Goal: Task Accomplishment & Management: Complete application form

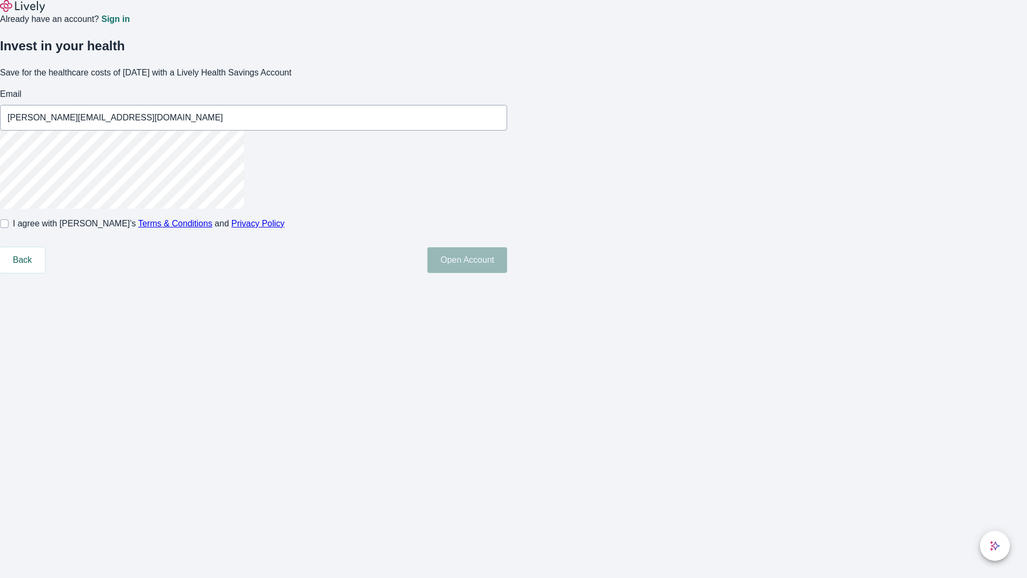
click at [9, 228] on input "I agree with Lively’s Terms & Conditions and Privacy Policy" at bounding box center [4, 223] width 9 height 9
checkbox input "true"
click at [507, 273] on button "Open Account" at bounding box center [468, 260] width 80 height 26
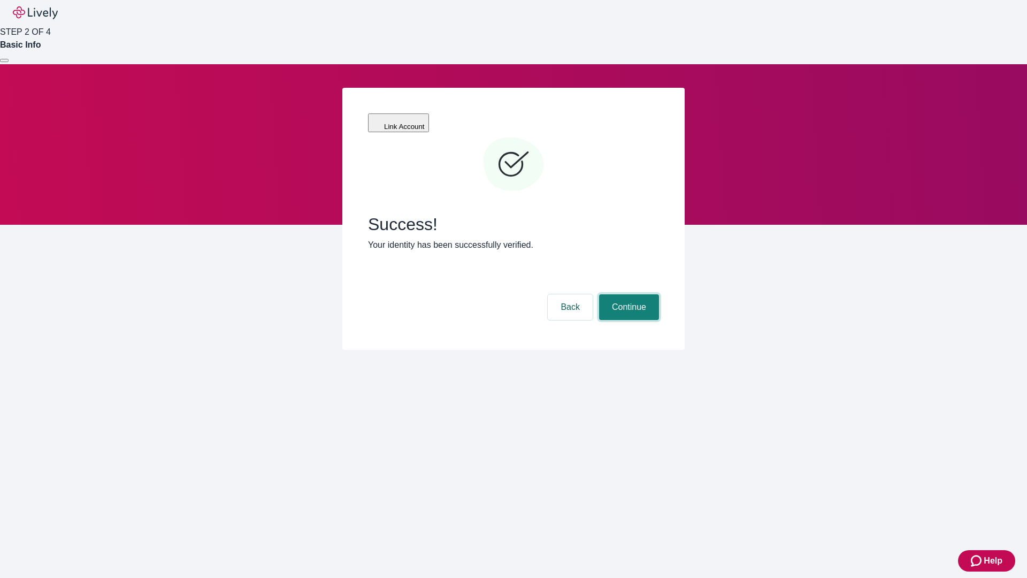
click at [628, 294] on button "Continue" at bounding box center [629, 307] width 60 height 26
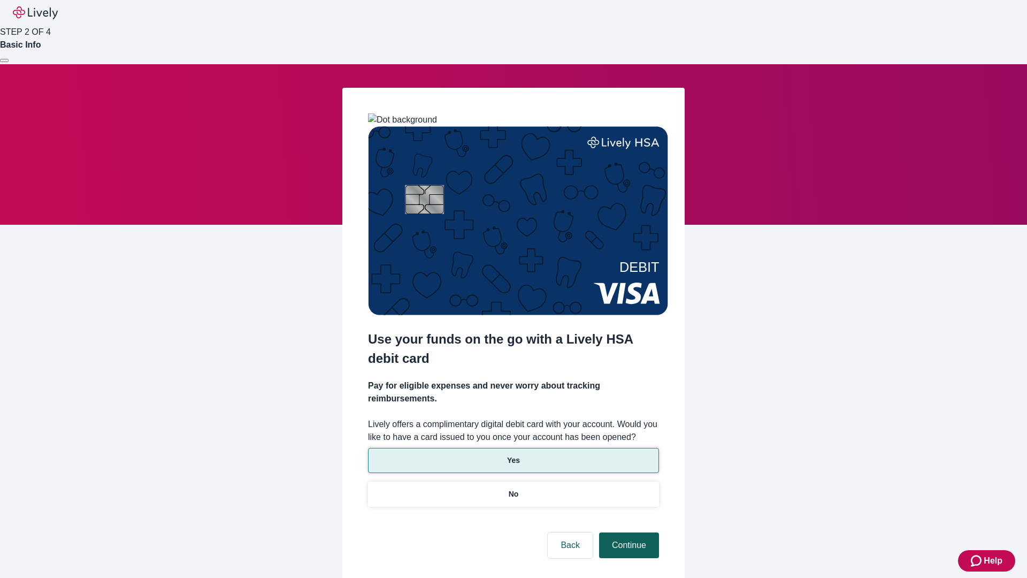
click at [513, 455] on p "Yes" at bounding box center [513, 460] width 13 height 11
click at [628, 532] on button "Continue" at bounding box center [629, 545] width 60 height 26
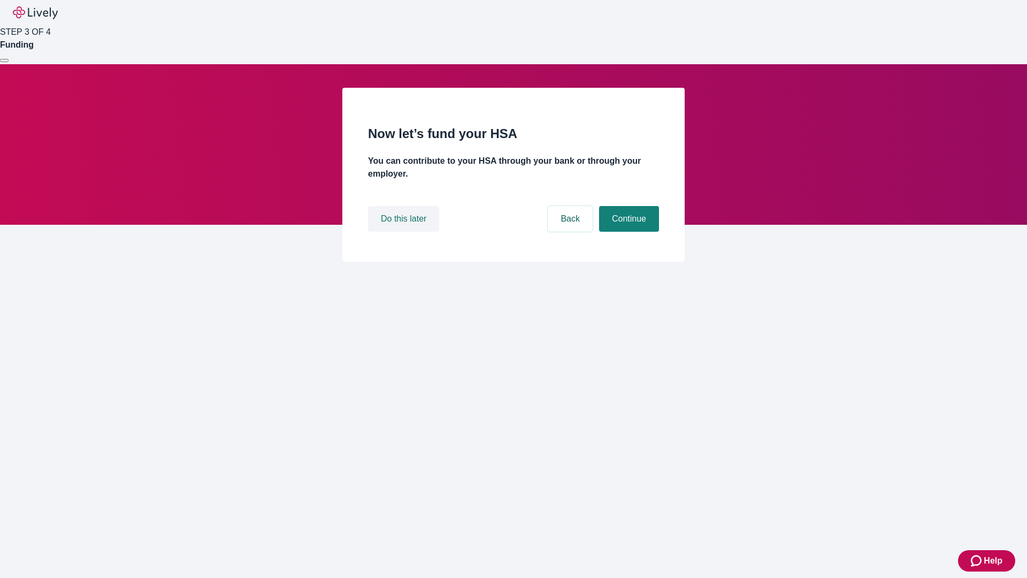
click at [405, 232] on button "Do this later" at bounding box center [403, 219] width 71 height 26
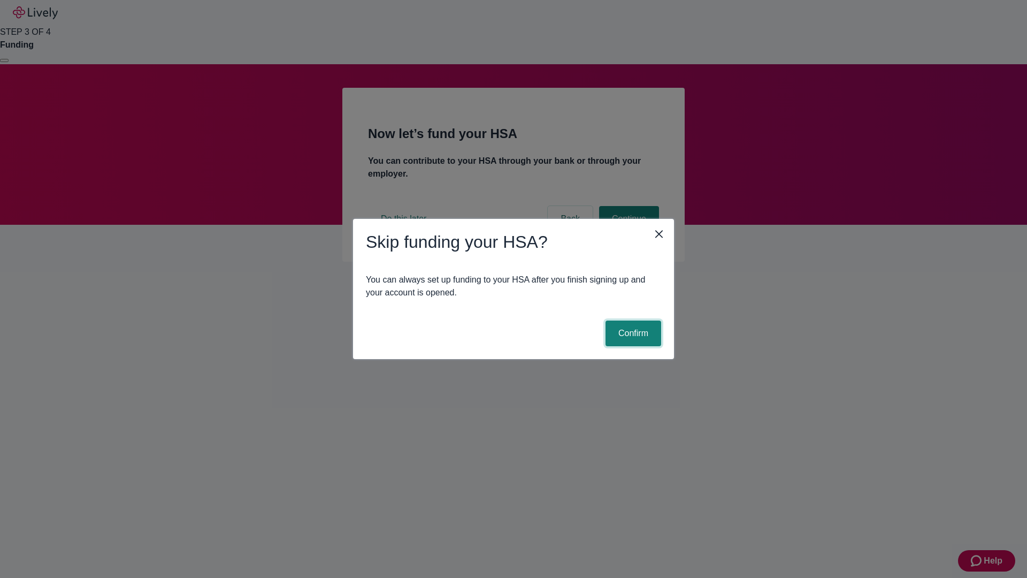
click at [632, 333] on button "Confirm" at bounding box center [634, 334] width 56 height 26
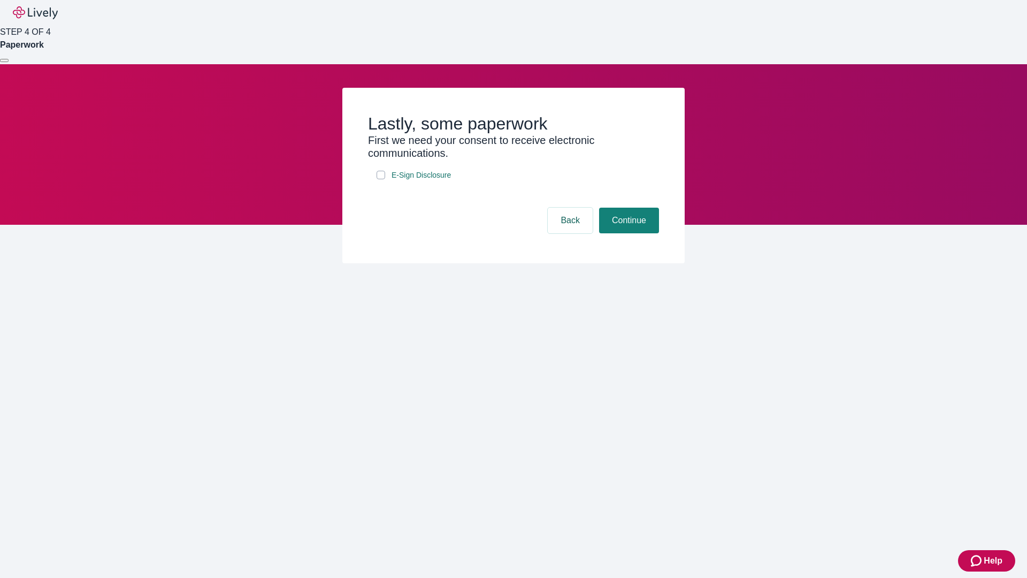
click at [381, 179] on input "E-Sign Disclosure" at bounding box center [381, 175] width 9 height 9
checkbox input "true"
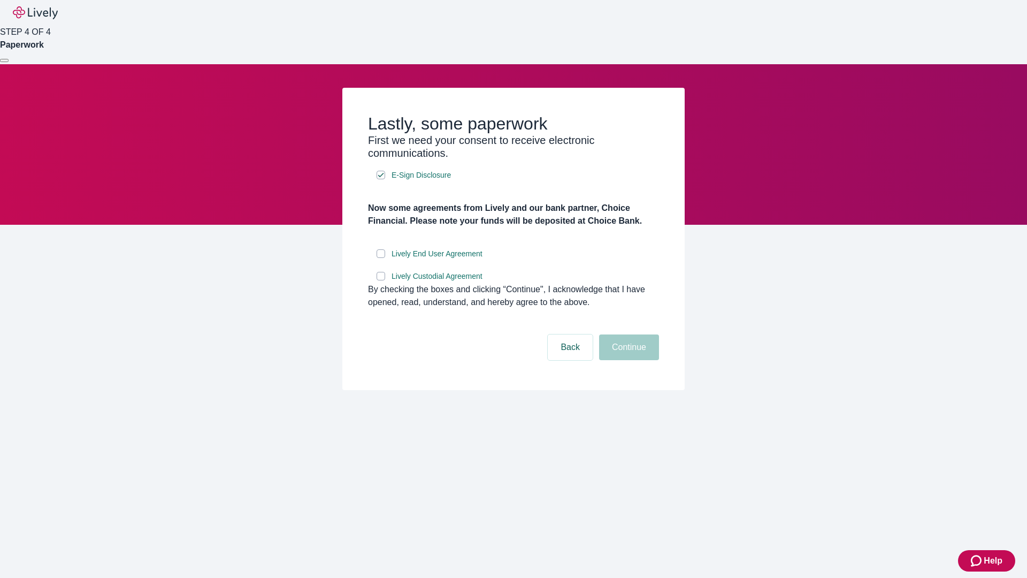
click at [381, 258] on input "Lively End User Agreement" at bounding box center [381, 253] width 9 height 9
checkbox input "true"
click at [381, 280] on input "Lively Custodial Agreement" at bounding box center [381, 276] width 9 height 9
checkbox input "true"
click at [628, 360] on button "Continue" at bounding box center [629, 347] width 60 height 26
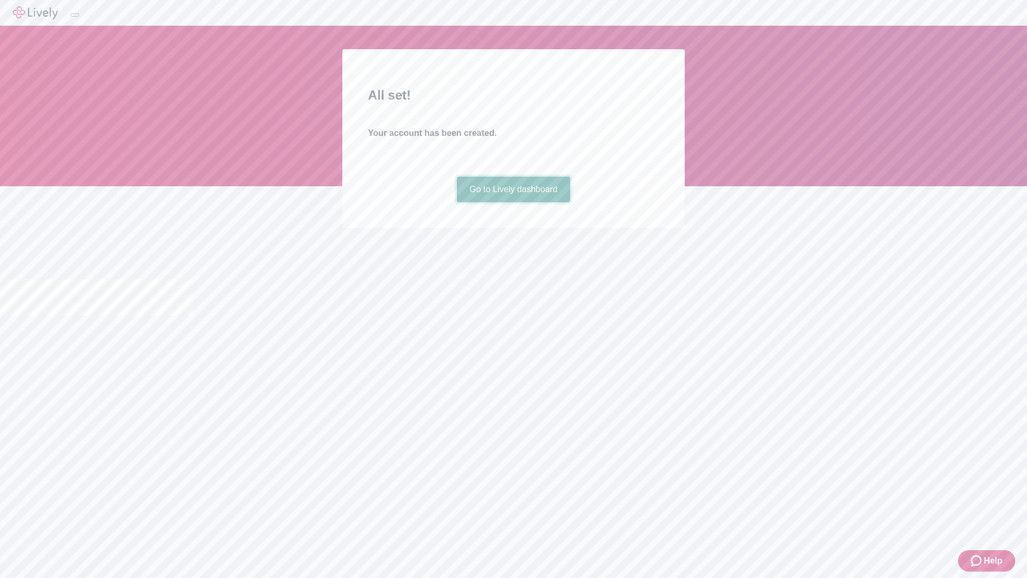
click at [513, 202] on link "Go to Lively dashboard" at bounding box center [514, 190] width 114 height 26
